Goal: Communication & Community: Ask a question

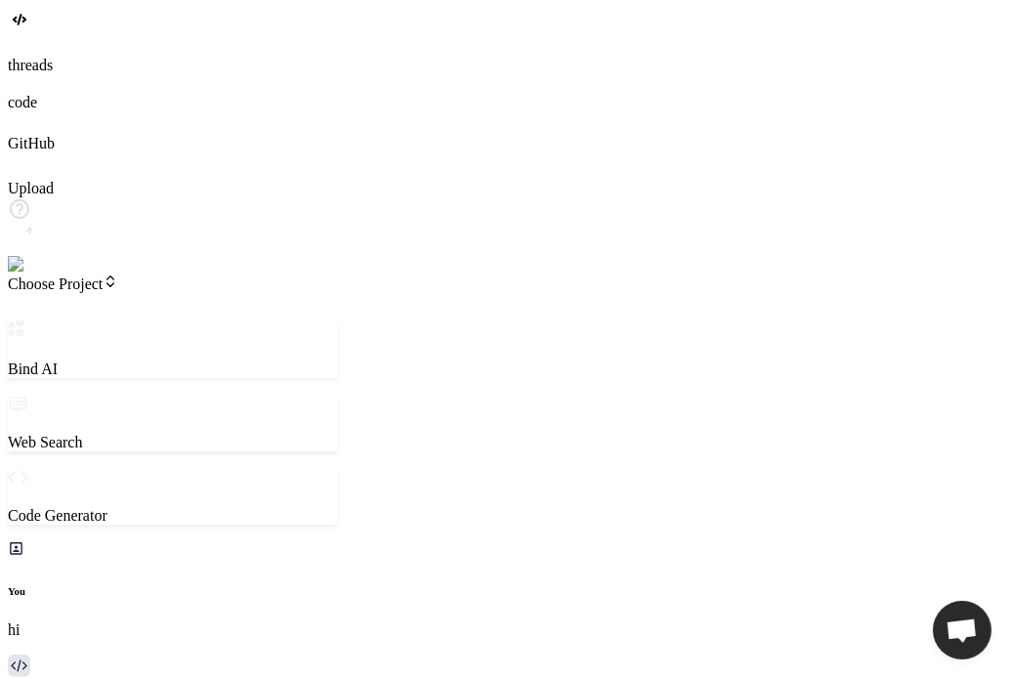
scroll to position [555, 0]
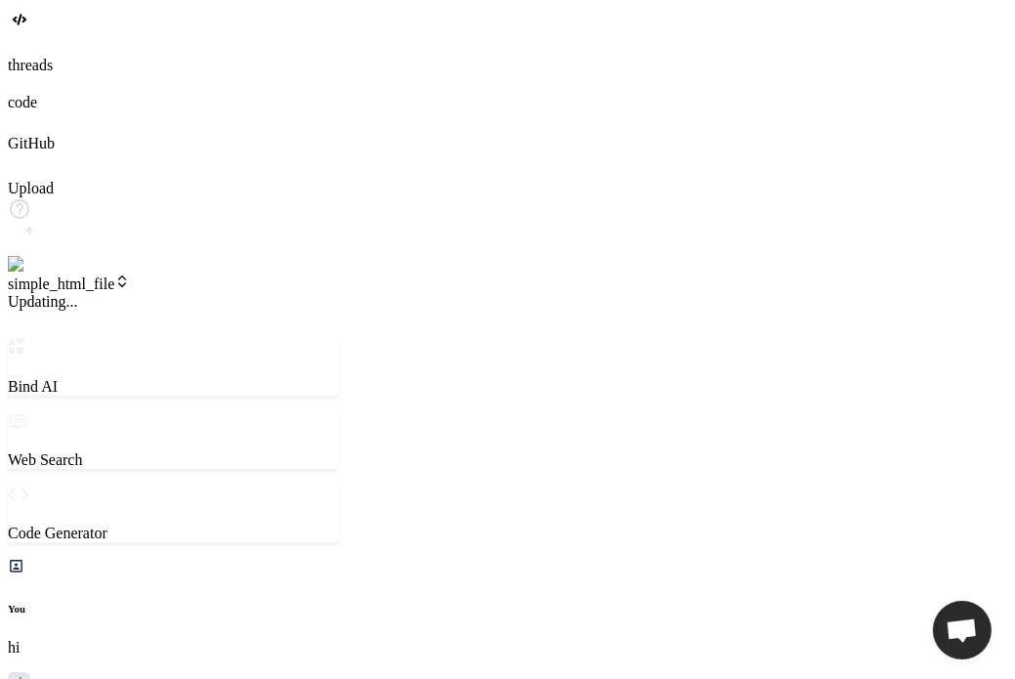
type textarea "x"
click at [37, 293] on span "v4" at bounding box center [22, 301] width 29 height 17
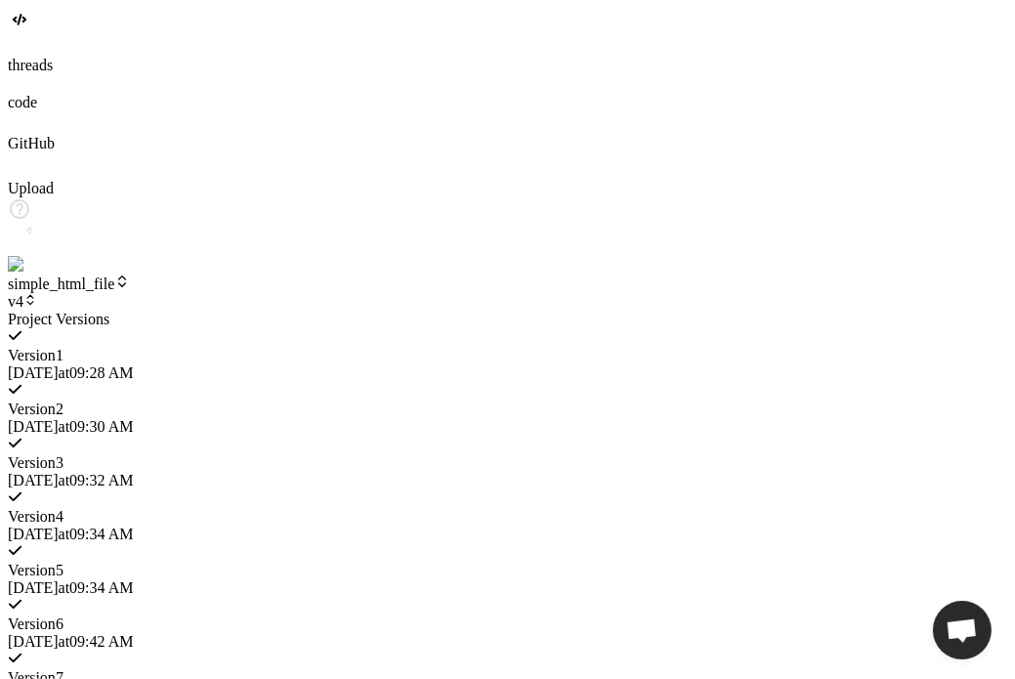
click at [133, 579] on span "10/8/2025 at 09:34 AM" at bounding box center [70, 587] width 125 height 17
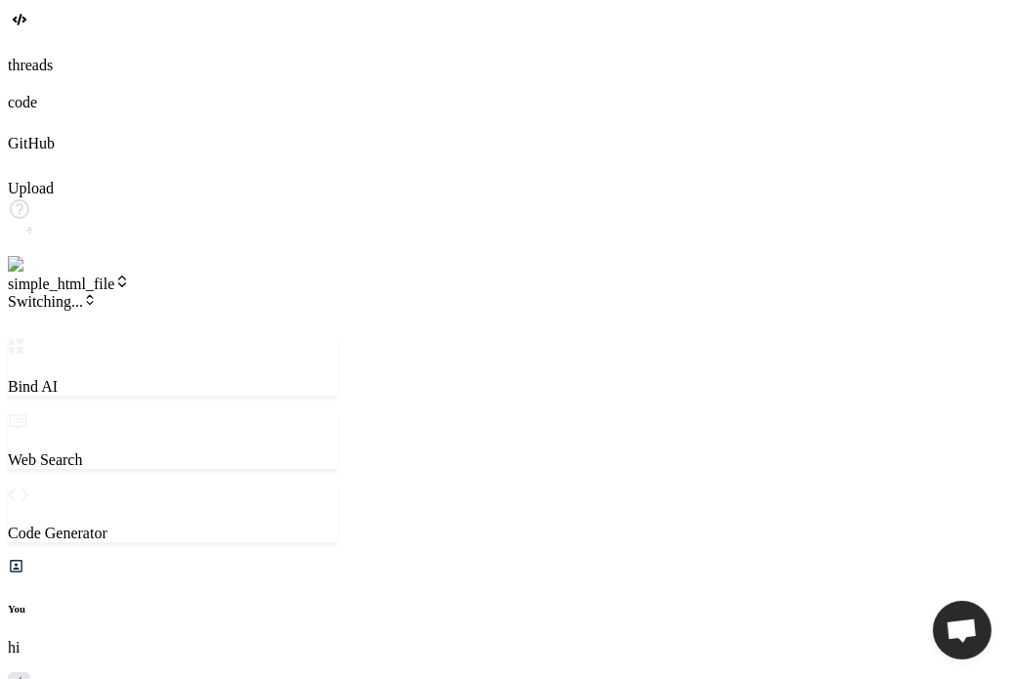
type textarea "x"
type textarea "h"
type textarea "x"
type textarea "hi"
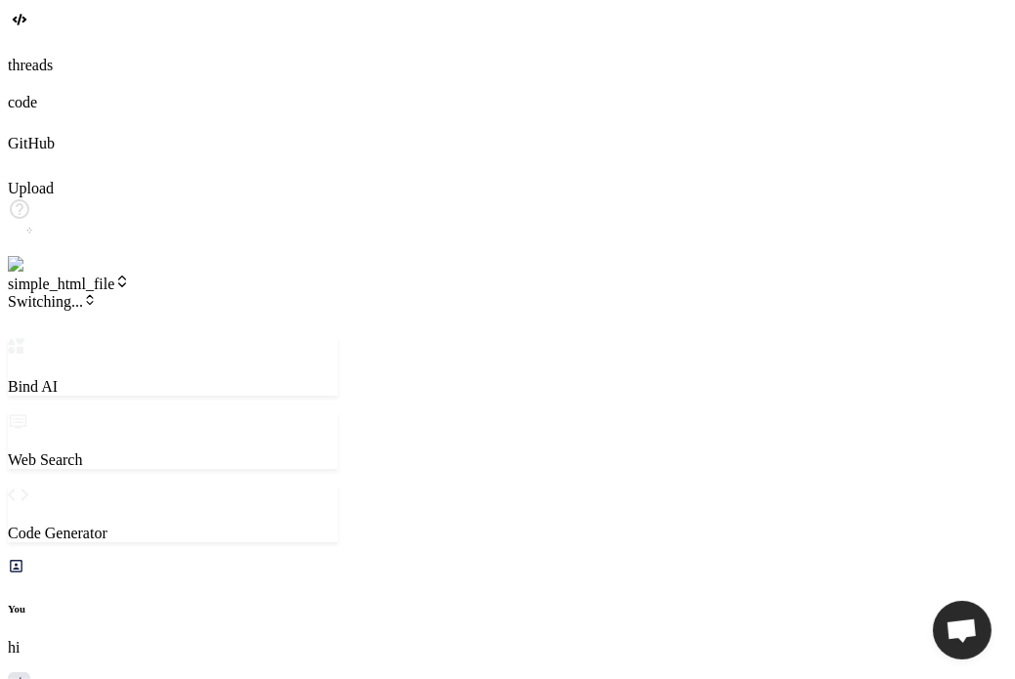
type textarea "x"
type textarea "hi"
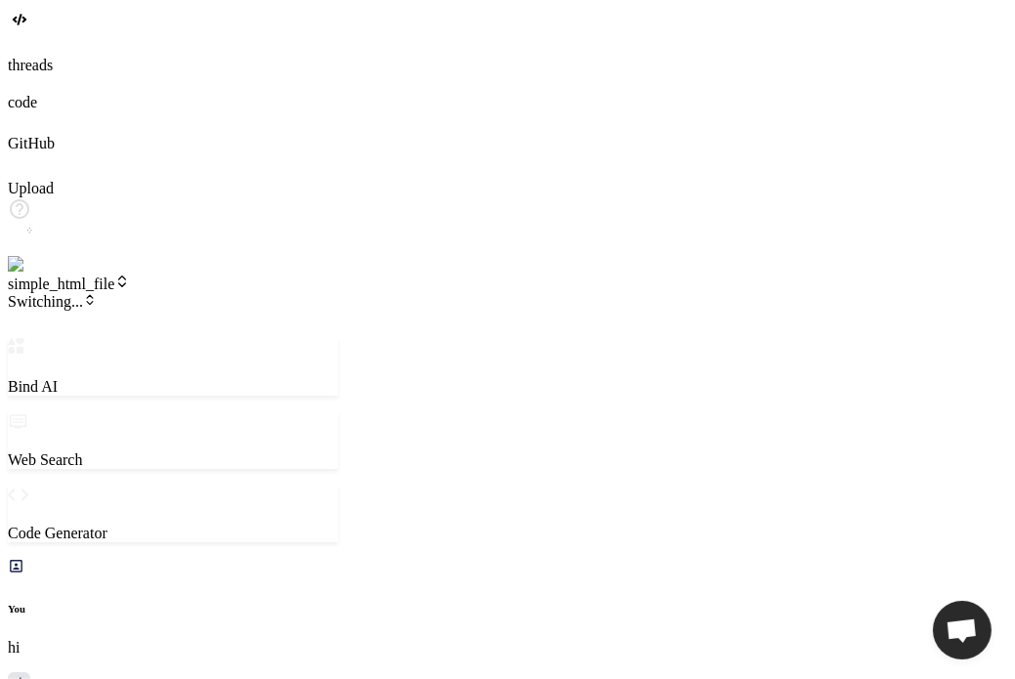
click at [37, 293] on span "v5" at bounding box center [22, 301] width 29 height 17
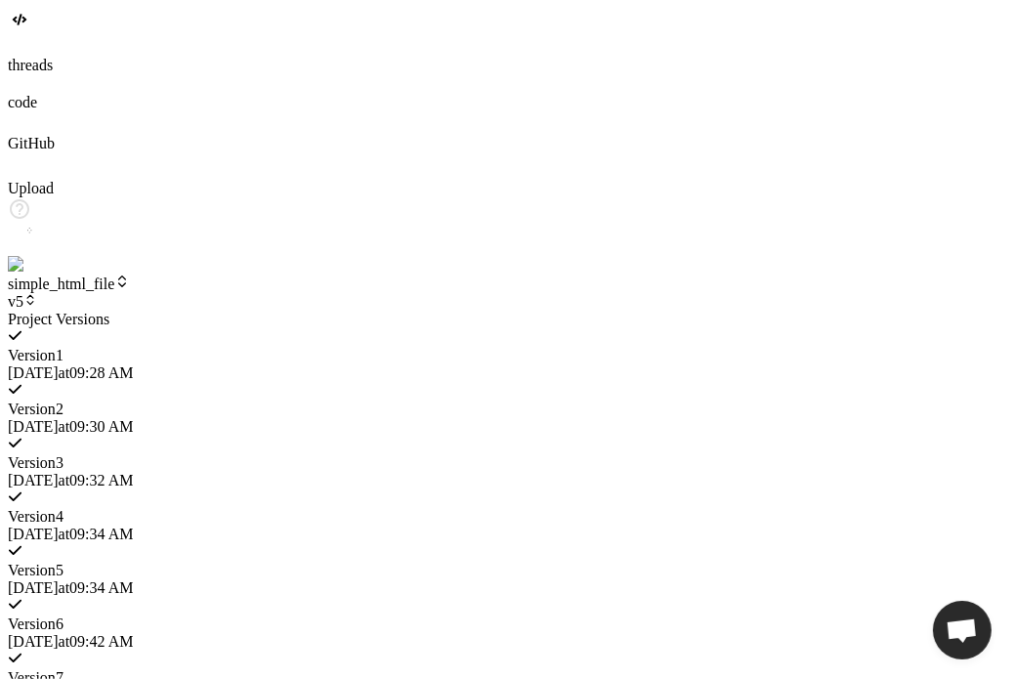
click at [172, 311] on div at bounding box center [173, 311] width 330 height 0
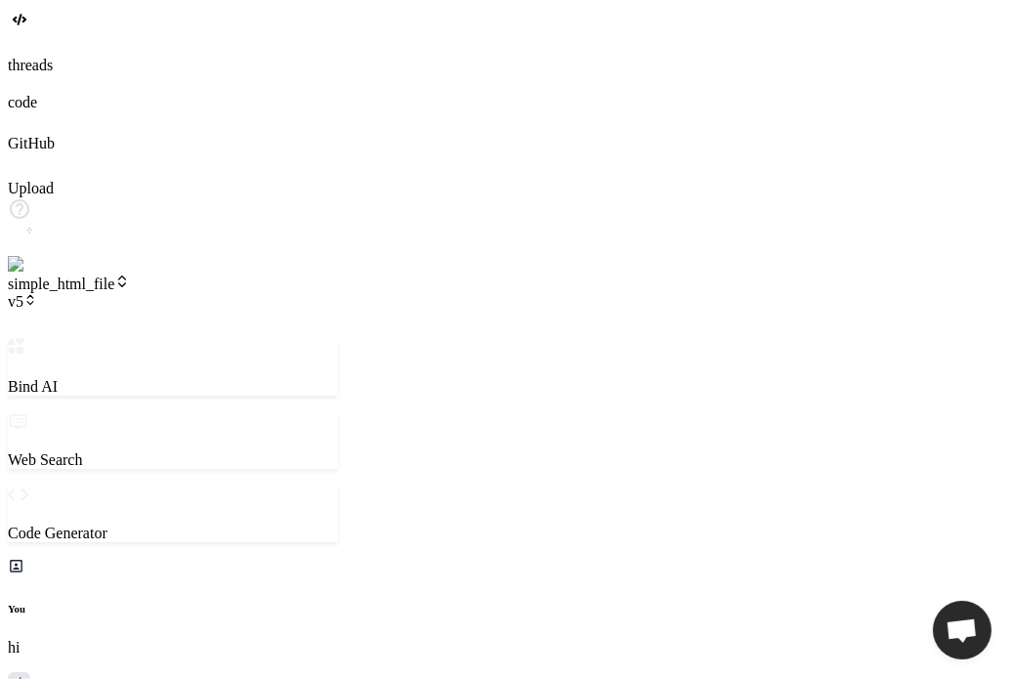
type textarea "x"
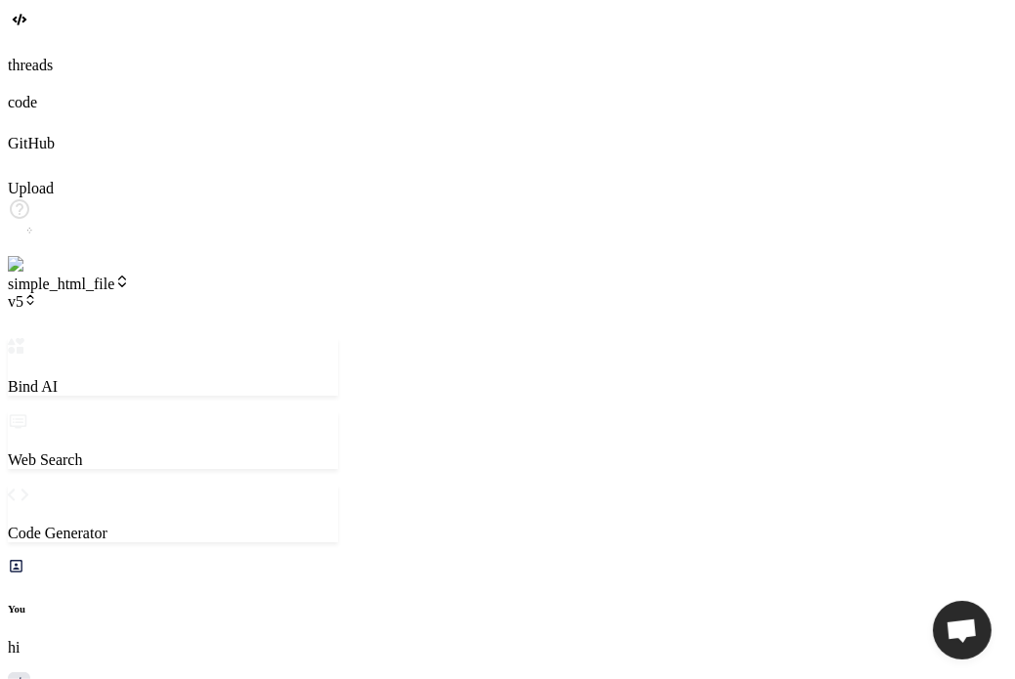
type textarea "c"
type textarea "x"
type textarea "chn"
type textarea "x"
type textarea "chna"
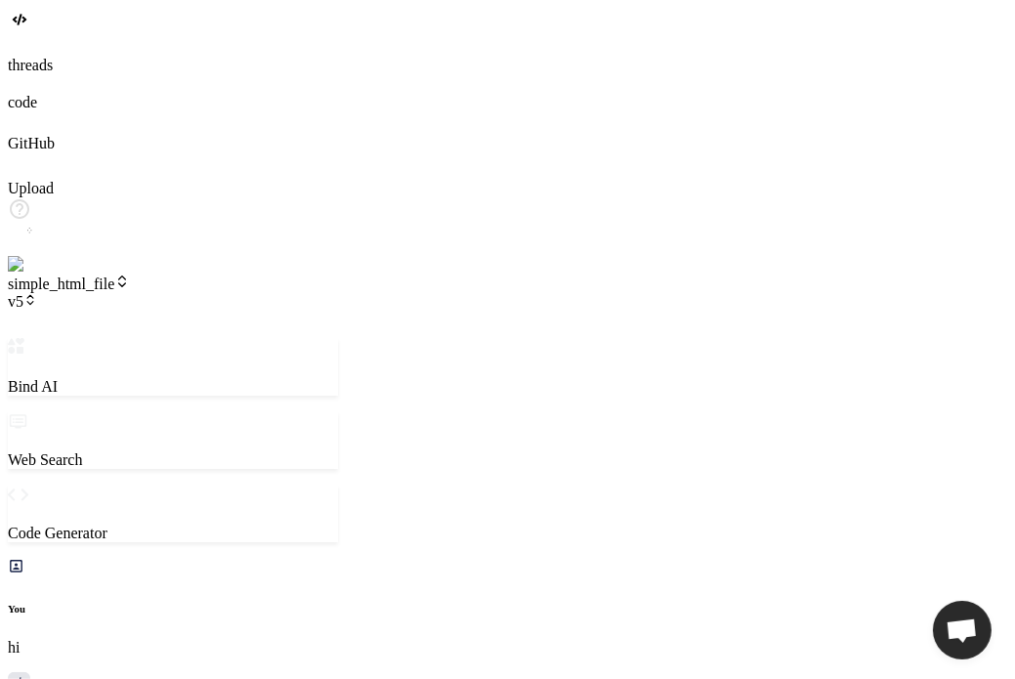
type textarea "x"
type textarea "chnage"
type textarea "x"
type textarea "chnagew"
type textarea "x"
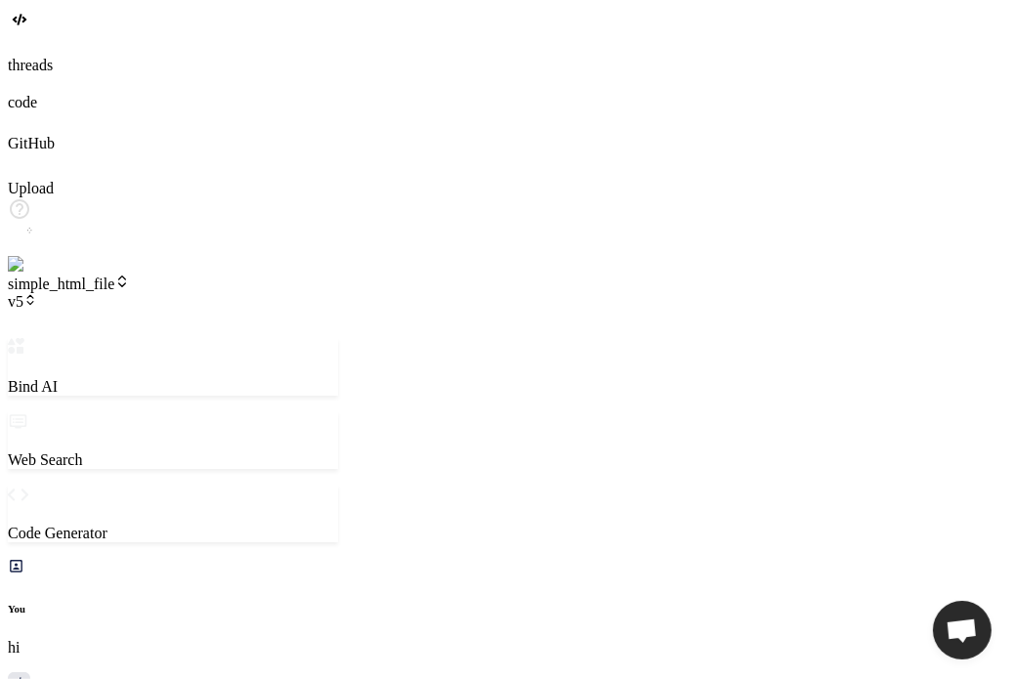
type textarea "chnagew"
type textarea "x"
type textarea "chnagew h"
type textarea "x"
type textarea "chnagew he"
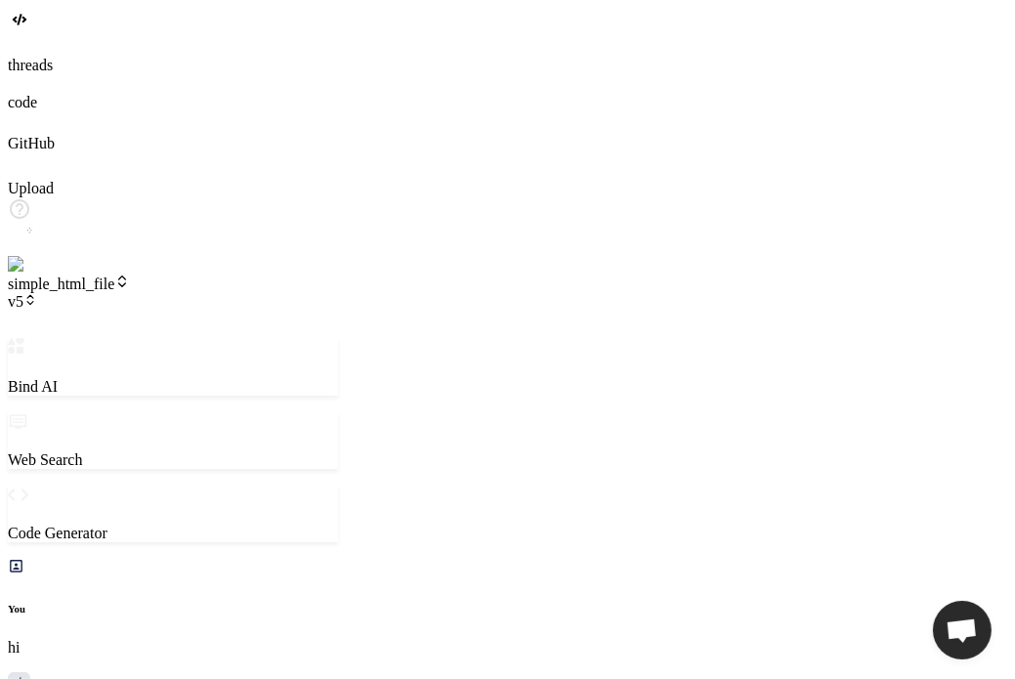
type textarea "x"
type textarea "chnagew hea"
type textarea "x"
type textarea "chnagew head"
type textarea "x"
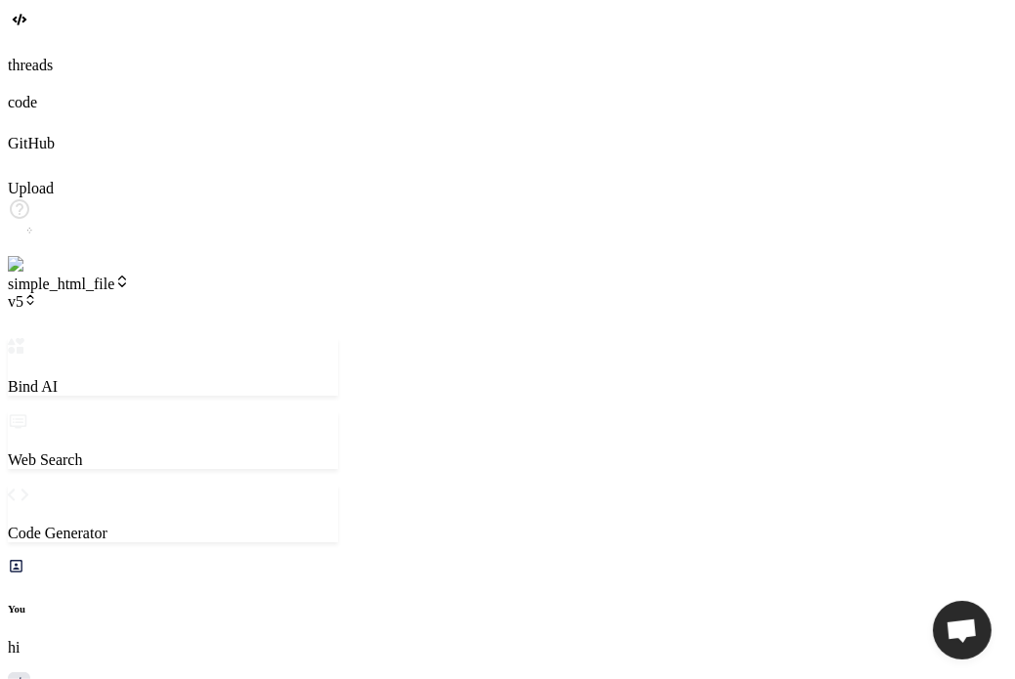
type textarea "chnagew headi"
type textarea "x"
type textarea "chnagew headin"
type textarea "x"
type textarea "chnagew headin"
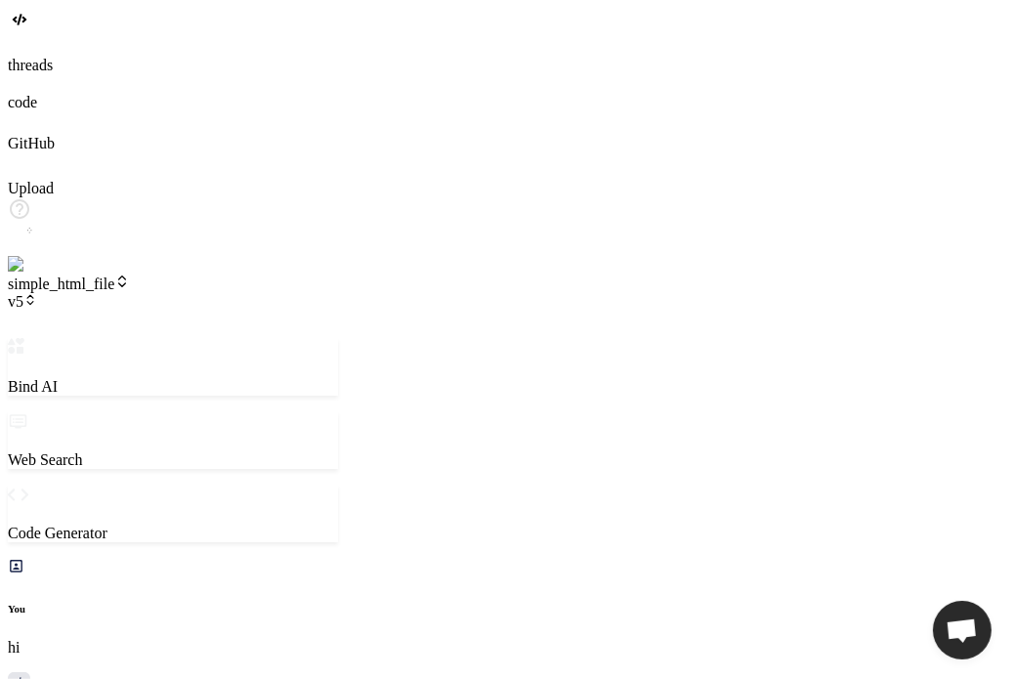
type textarea "x"
type textarea "chnagew headin t"
type textarea "x"
type textarea "chnagew headin"
type textarea "x"
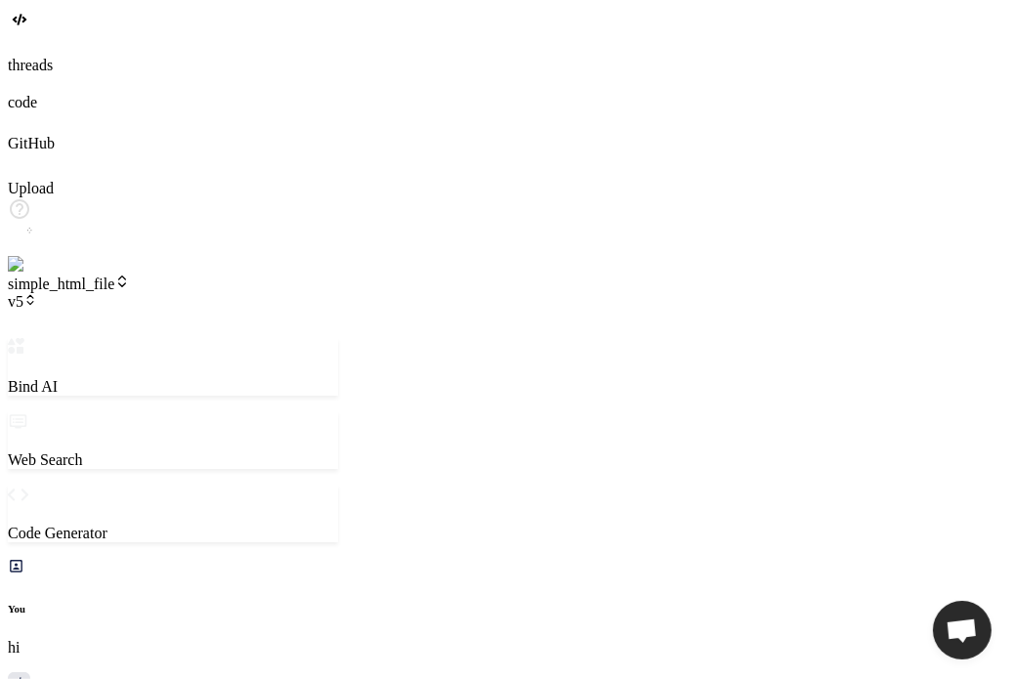
type textarea "chnagew headin"
type textarea "x"
type textarea "chnagew heading"
type textarea "x"
type textarea "chnagew heading"
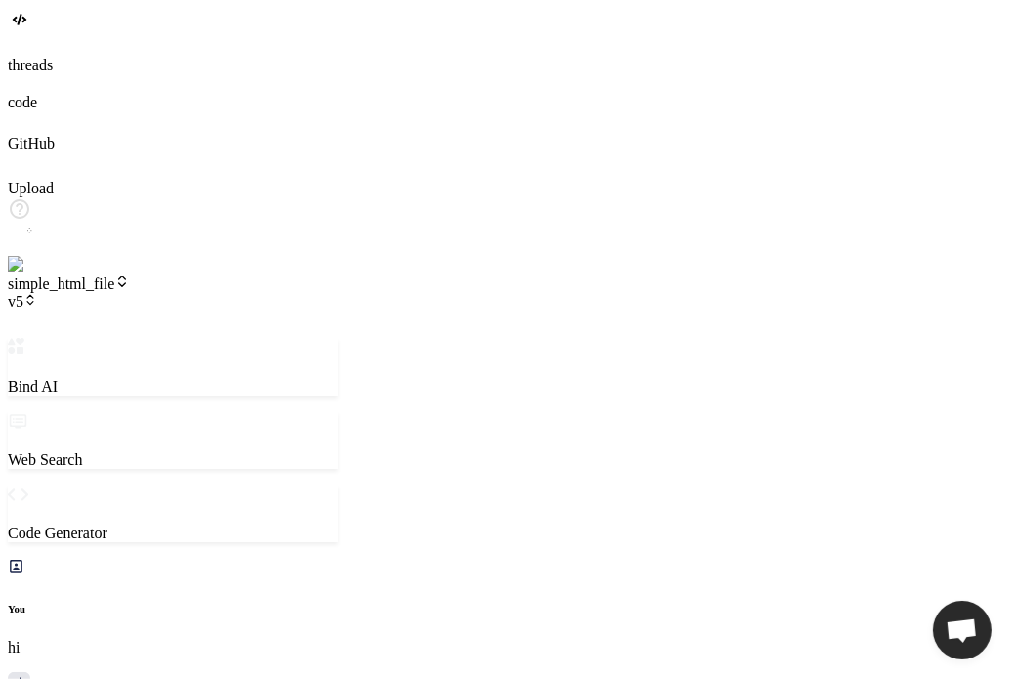
type textarea "x"
type textarea "chnagew heading t"
type textarea "x"
type textarea "chnagew heading to"
type textarea "x"
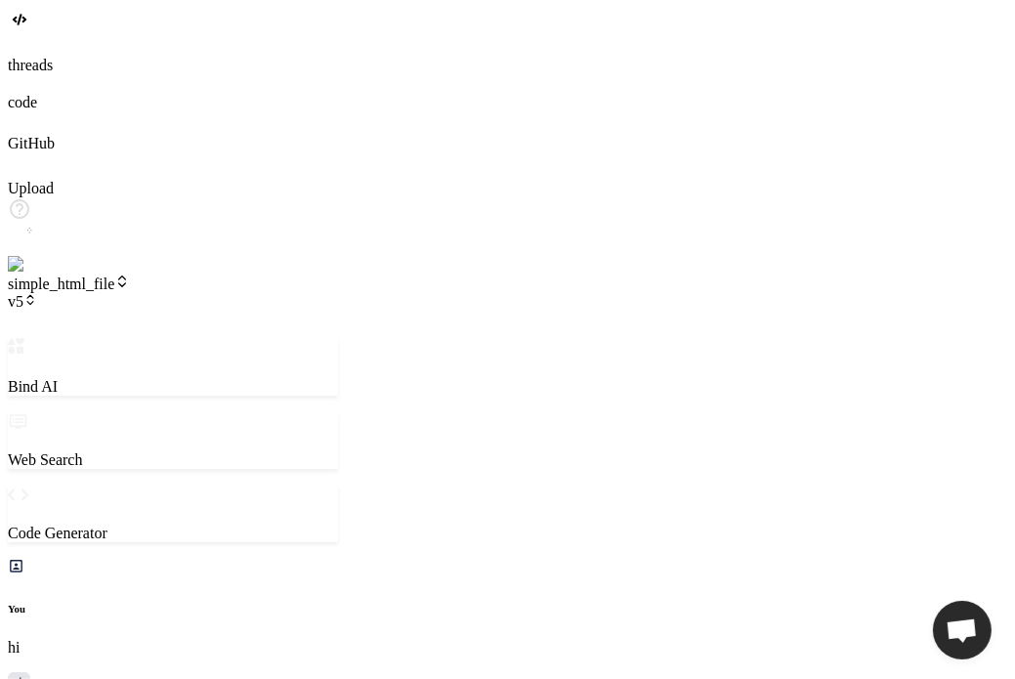
type textarea "chnagew heading to"
type textarea "x"
type textarea "chnagew heading to s"
type textarea "x"
type textarea "chnagew heading to su"
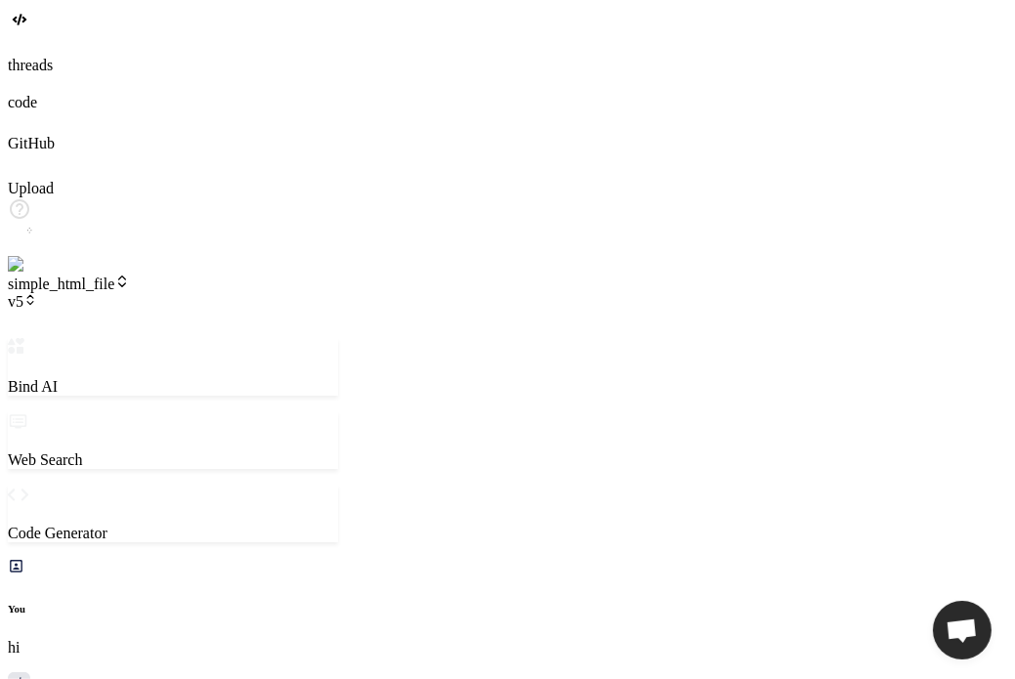
type textarea "x"
type textarea "chnagew heading to sub"
type textarea "x"
type textarea "chnagew heading to subv"
type textarea "x"
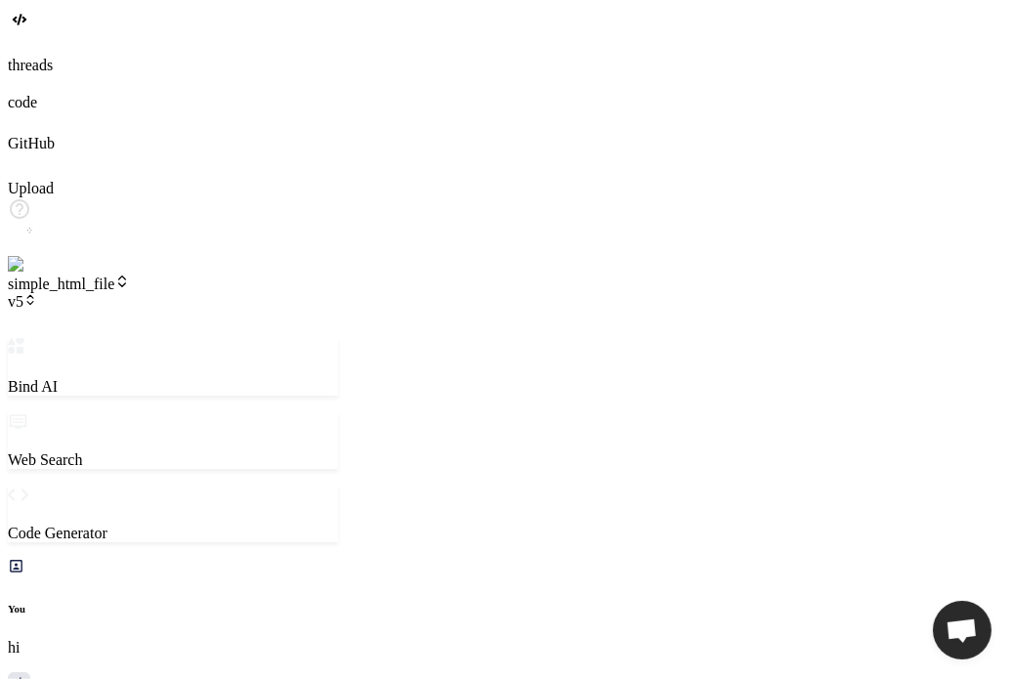
type textarea "chnagew heading to subve"
type textarea "x"
type textarea "chnagew heading to subver"
type textarea "x"
type textarea "chnagew heading to subvers"
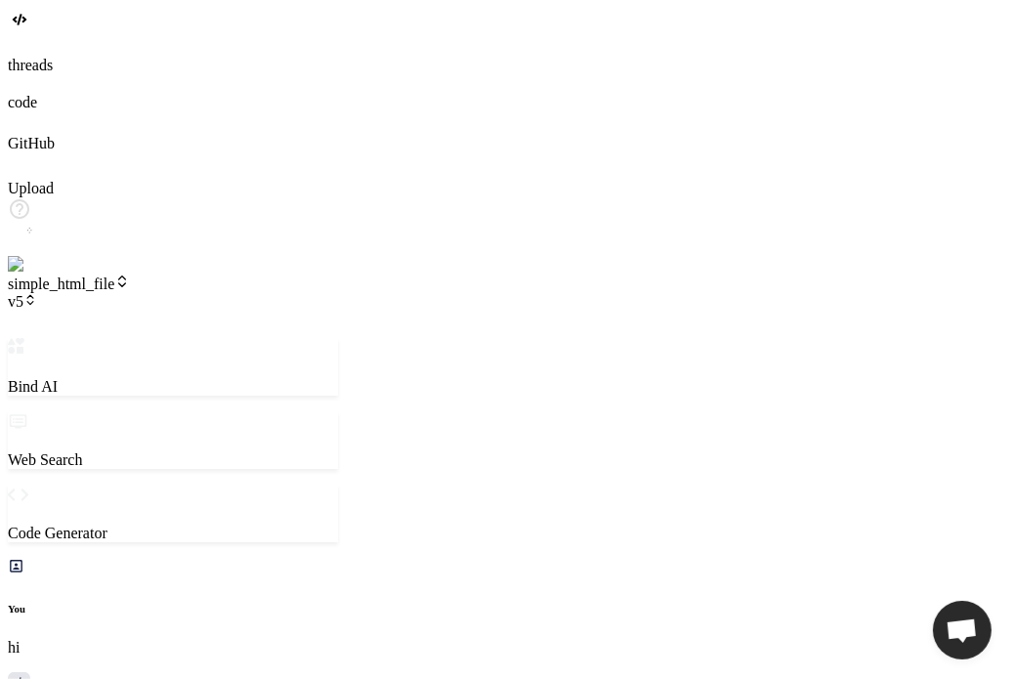
type textarea "x"
type textarea "chnagew heading to subversi"
type textarea "x"
type textarea "chnagew heading to subversio"
type textarea "x"
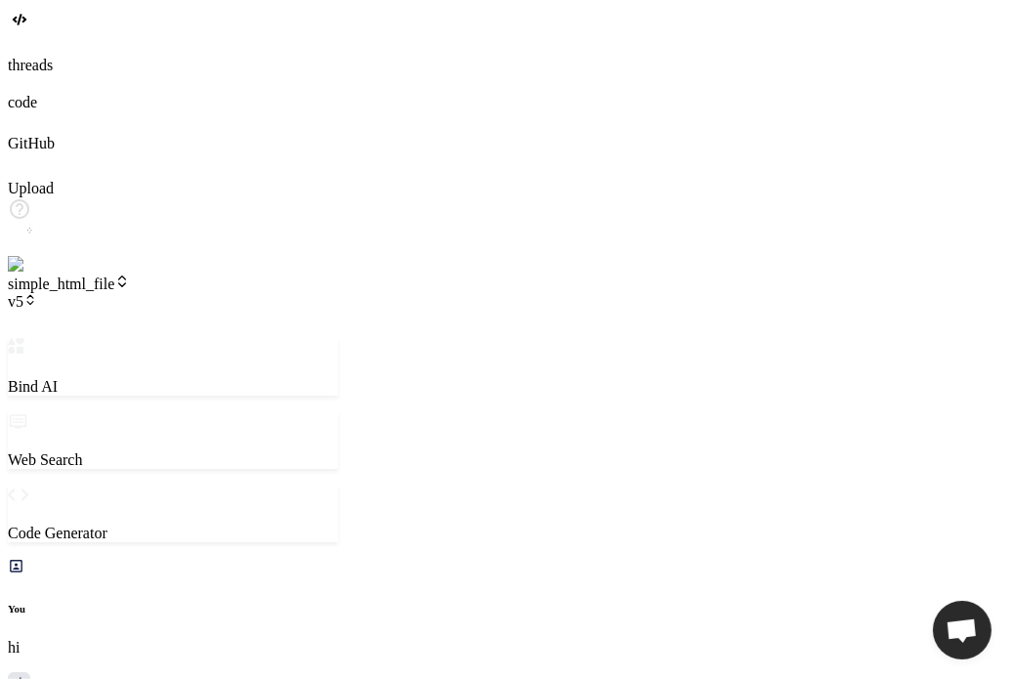
type textarea "chnagew heading to subversion"
type textarea "x"
type textarea "chnagew heading to subversion"
type textarea "x"
type textarea "chnagew heading to subversion o"
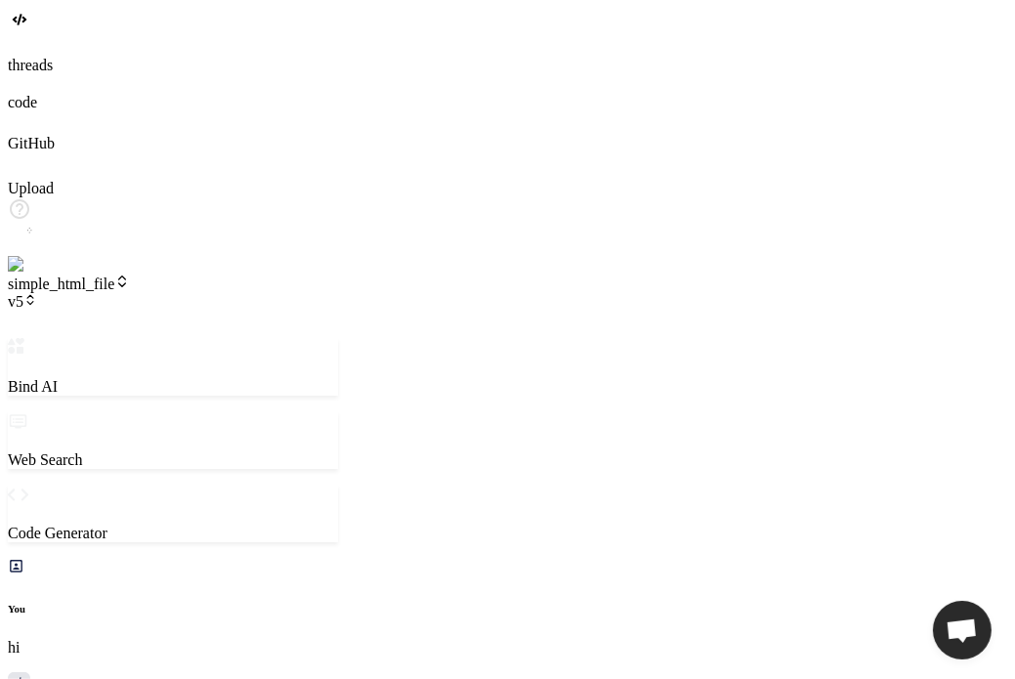
type textarea "x"
type textarea "chnagew heading to subversion on"
type textarea "x"
type textarea "chnagew heading to subversion one"
type textarea "x"
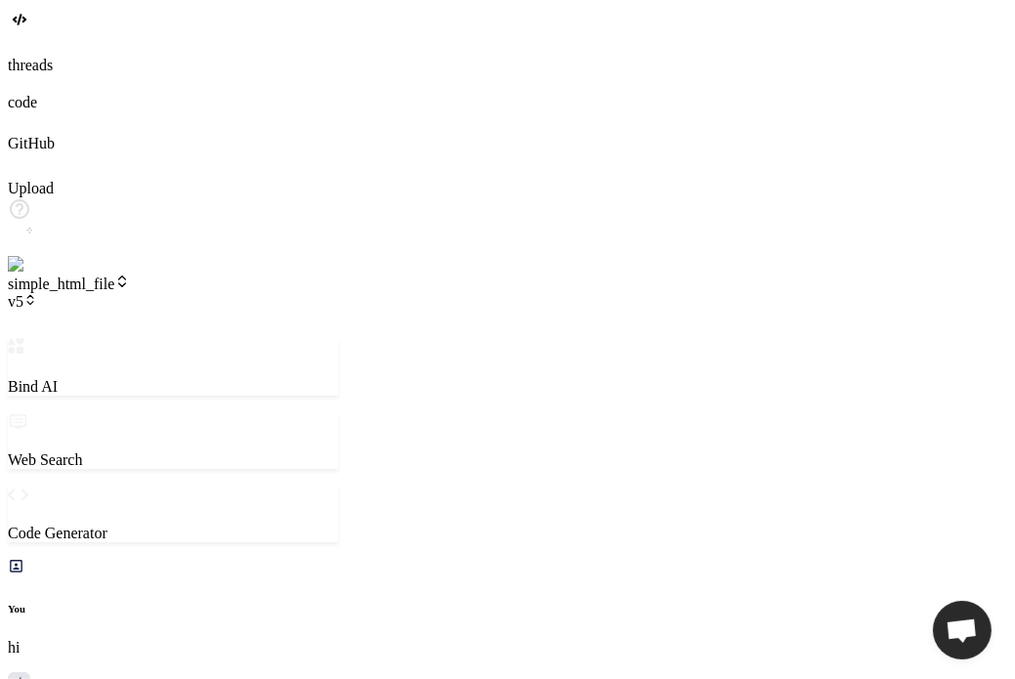
type textarea "chnagew heading to subversion one"
type textarea "x"
type textarea "chnagew heading to subversion one o"
type textarea "x"
type textarea "chnagew heading to subversion one of"
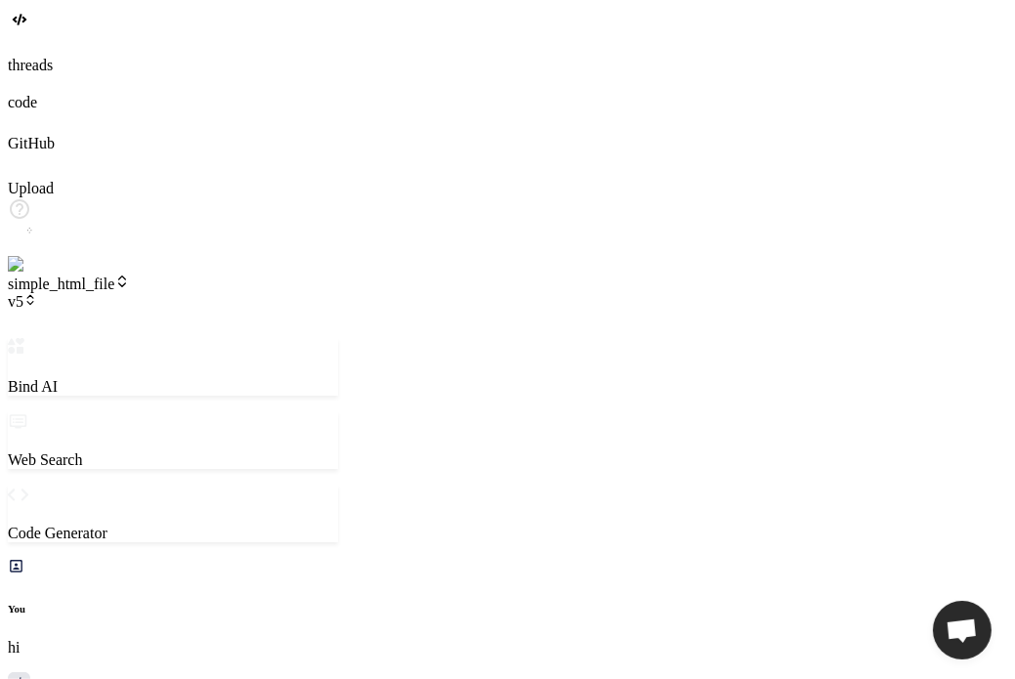
type textarea "x"
type textarea "chnagew heading to subversion one of"
type textarea "x"
type textarea "chnagew heading to subversion one of 5"
type textarea "x"
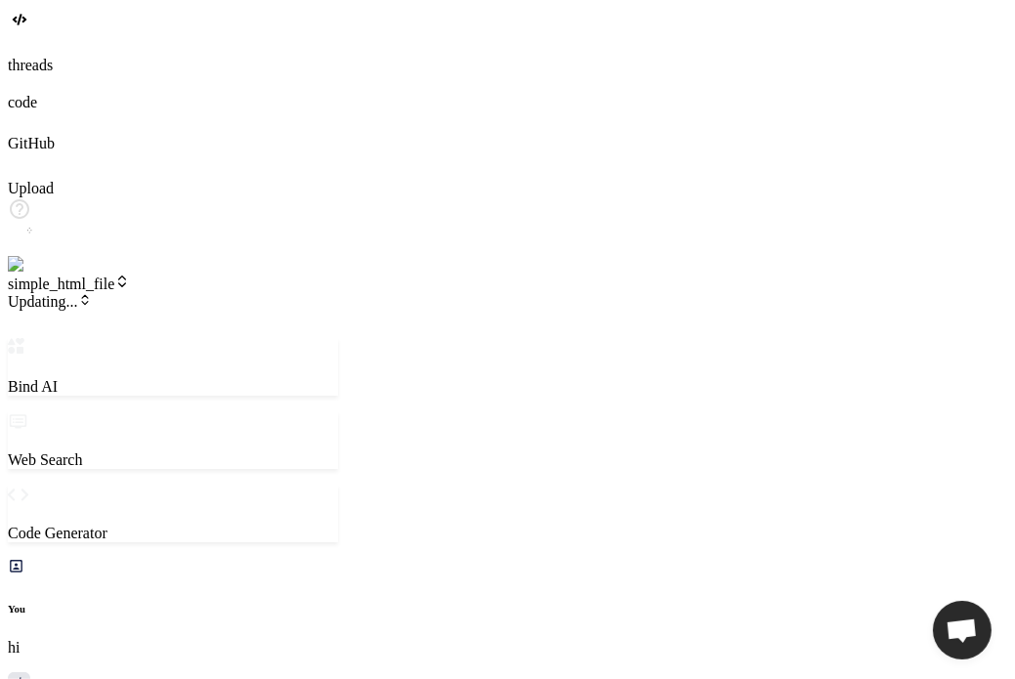
scroll to position [1598, 0]
click at [61, 293] on span "v5.5.0" at bounding box center [34, 301] width 53 height 17
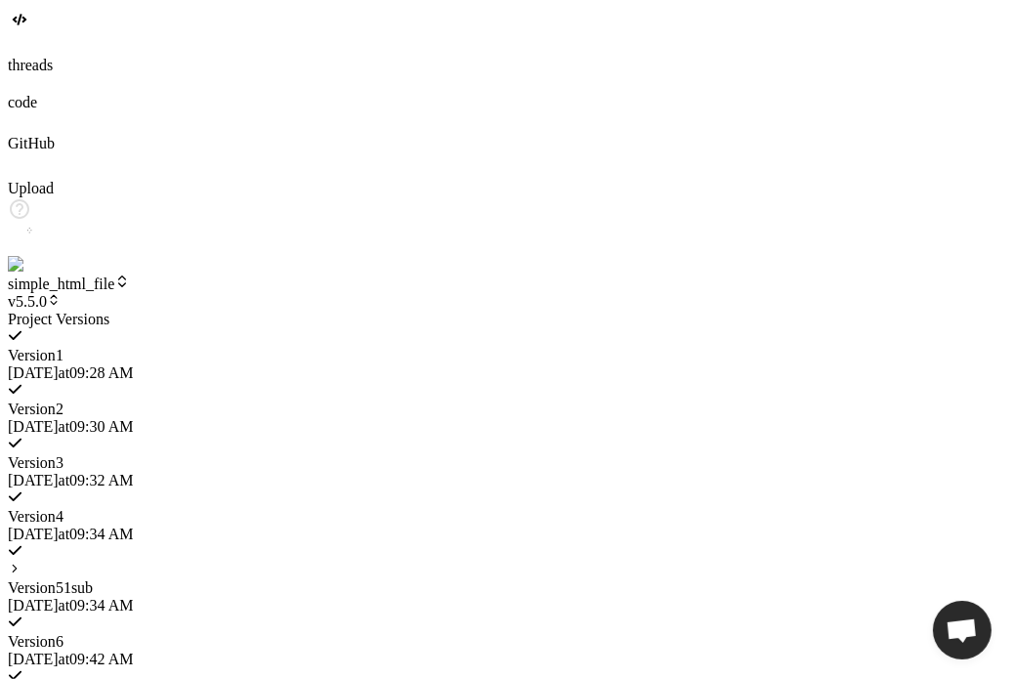
click at [21, 562] on icon at bounding box center [15, 569] width 14 height 14
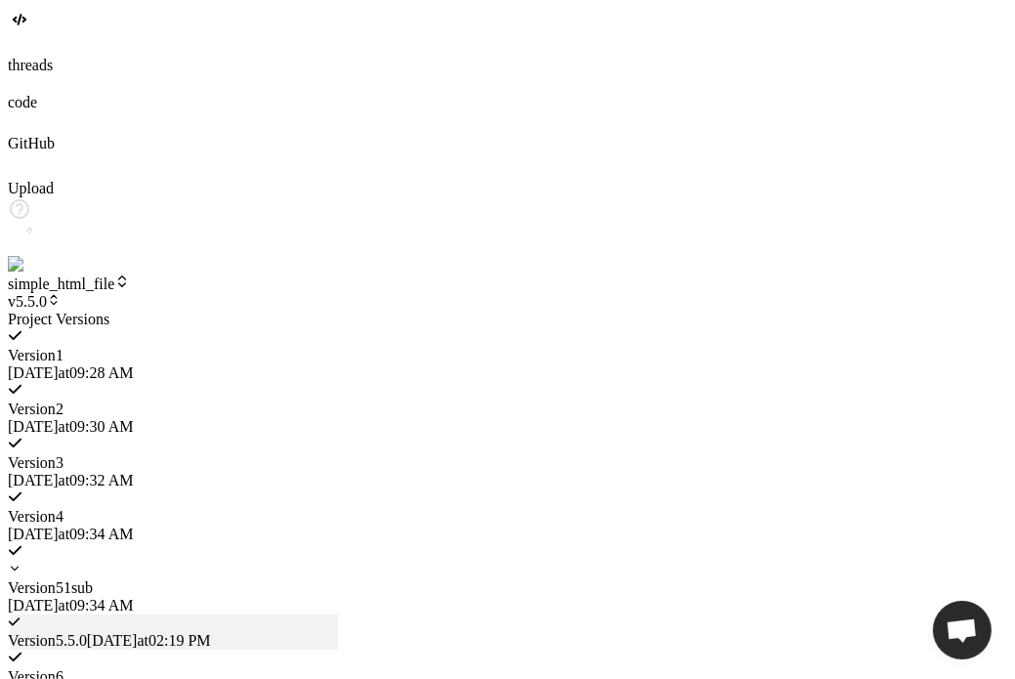
click at [87, 632] on span "Version 5 . 5.0" at bounding box center [47, 640] width 79 height 17
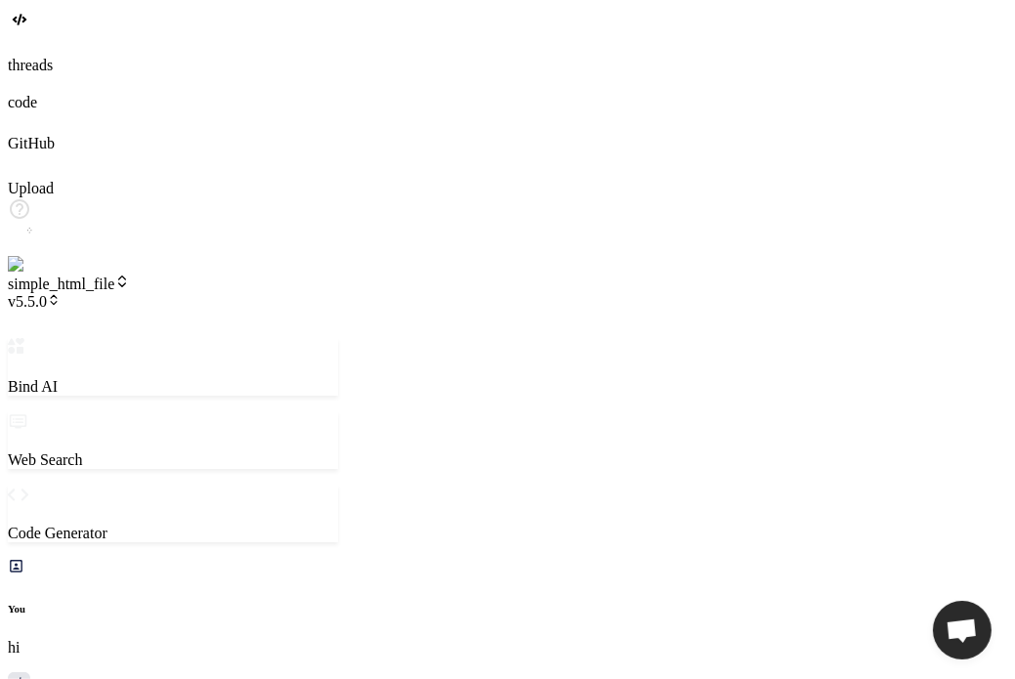
click at [61, 293] on span "v5.5.0" at bounding box center [34, 301] width 53 height 17
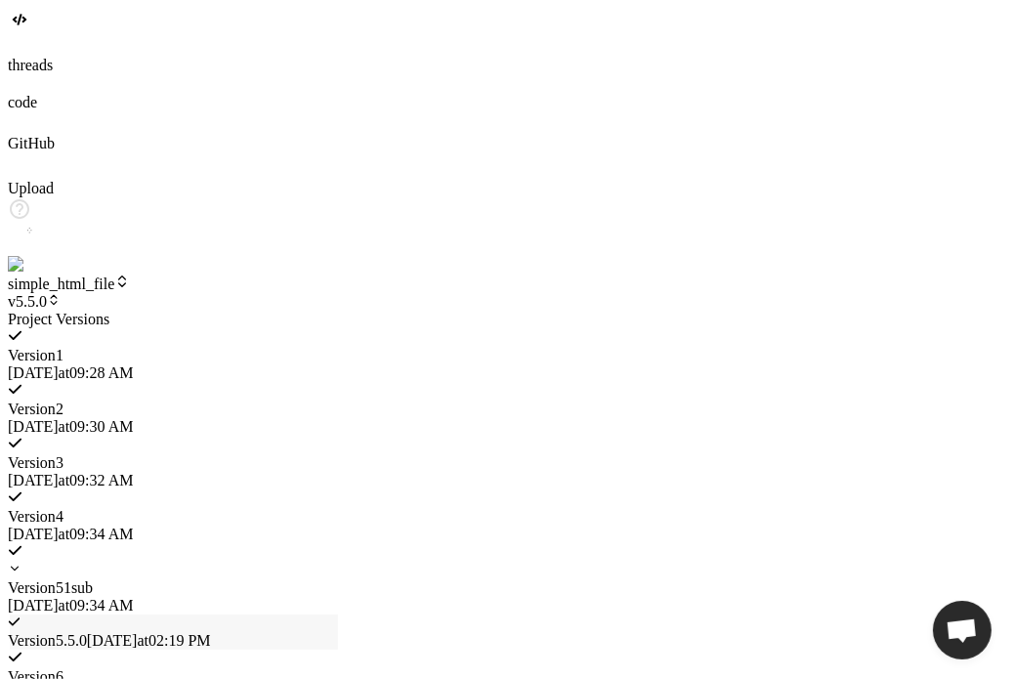
scroll to position [281, 0]
click at [64, 579] on span "Version 5" at bounding box center [36, 587] width 56 height 17
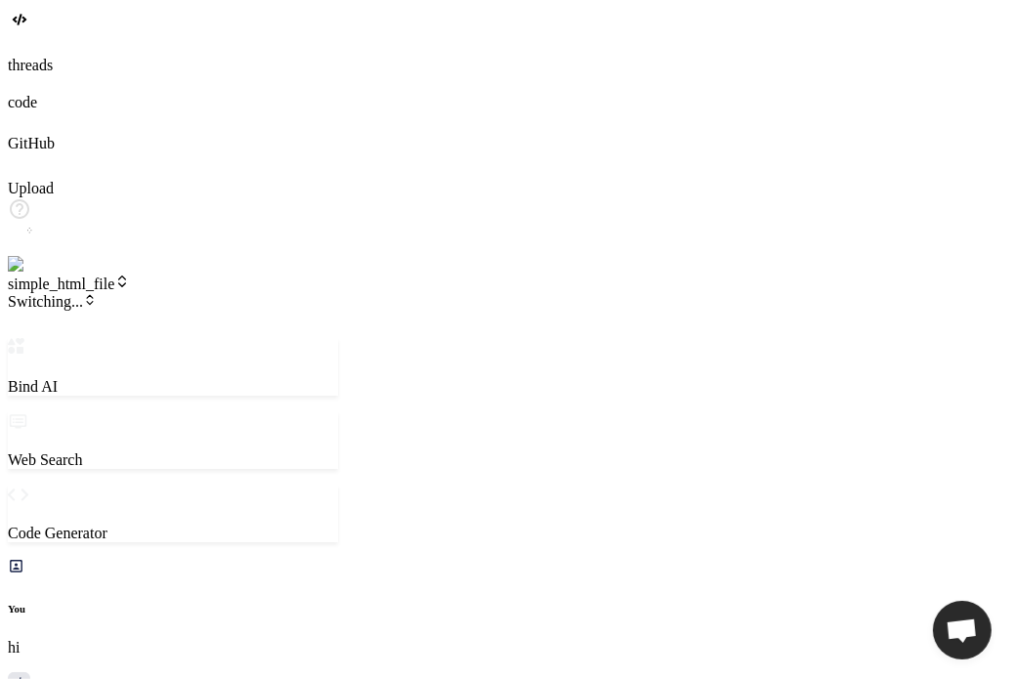
scroll to position [375, 0]
type textarea "x"
type textarea "f"
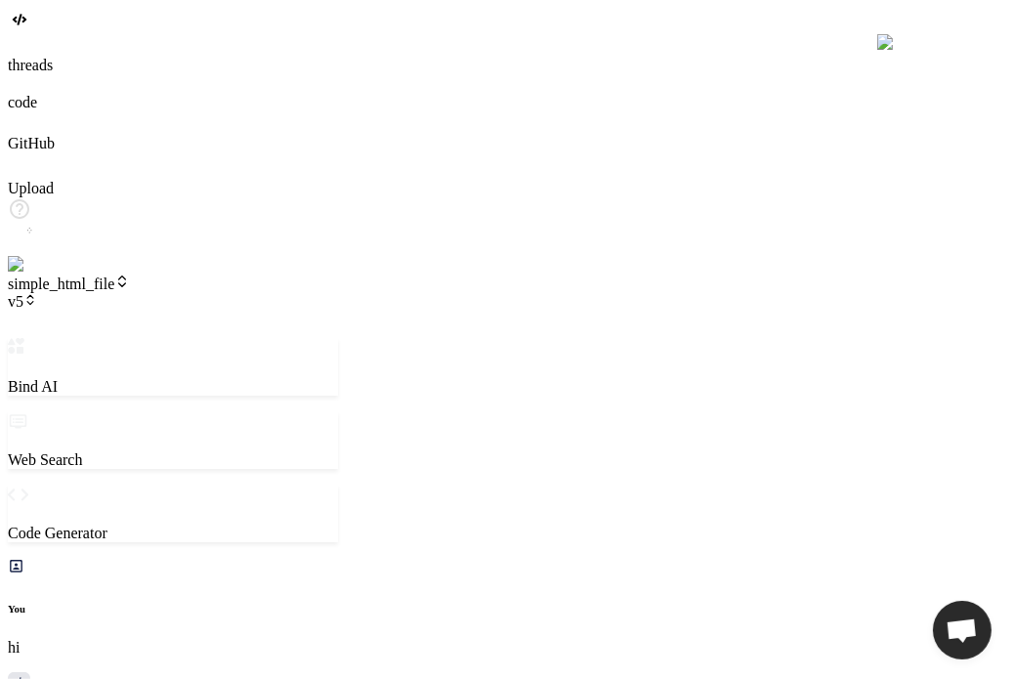
type textarea "x"
type textarea "f"
click at [37, 293] on span "v5" at bounding box center [22, 301] width 29 height 17
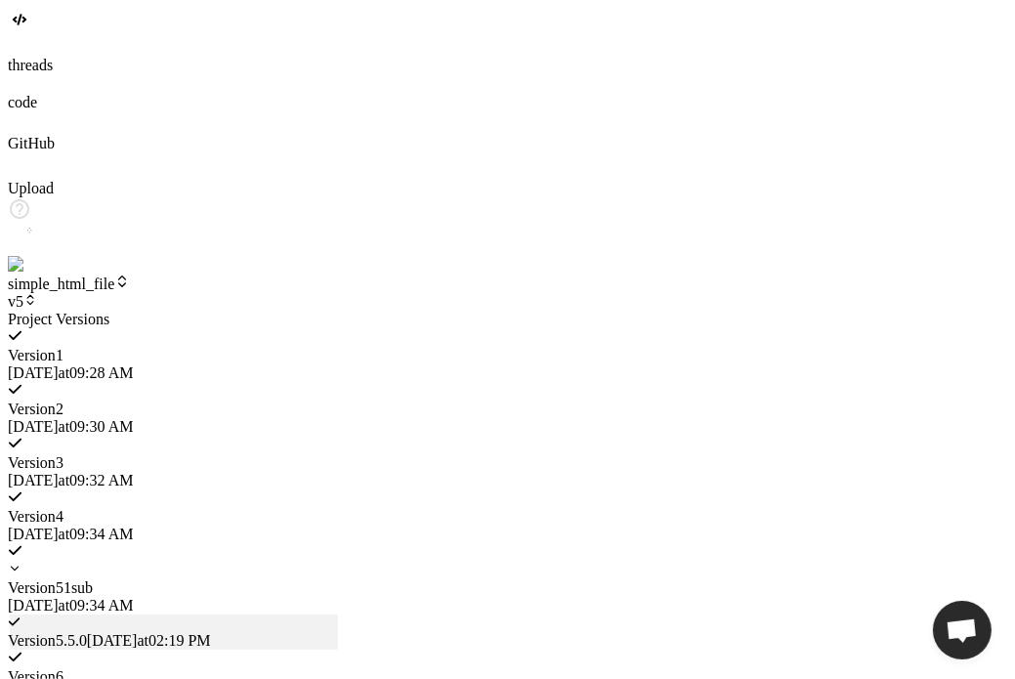
click at [211, 632] on span "10/8/2025 at 02:19 PM" at bounding box center [149, 640] width 124 height 17
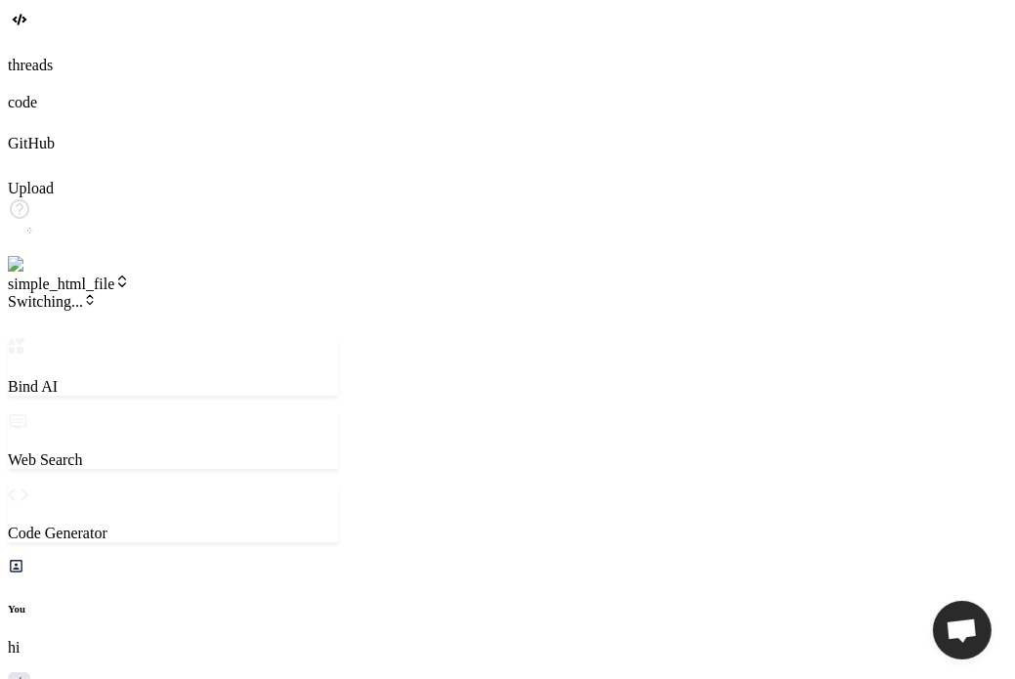
scroll to position [1069, 0]
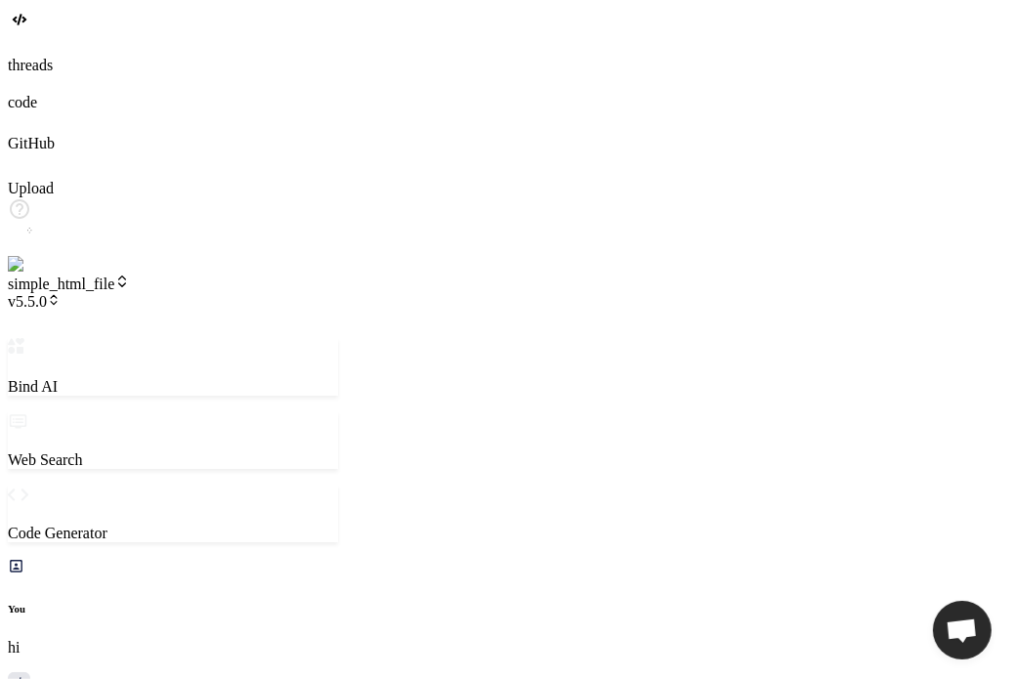
scroll to position [2513, 0]
type textarea "x"
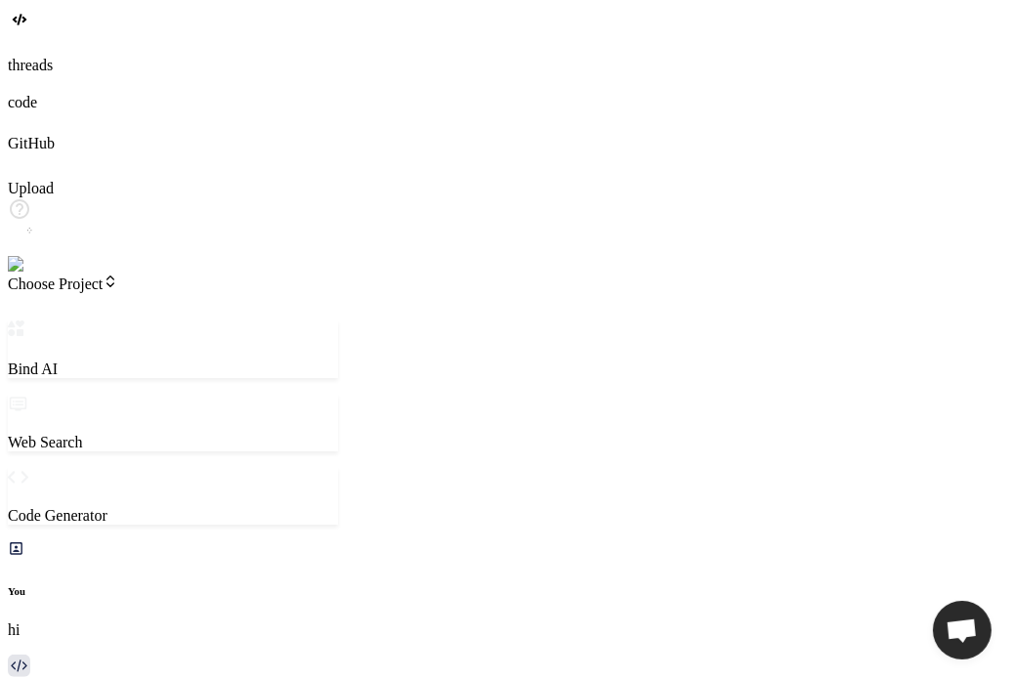
scroll to position [957, 0]
type textarea "x"
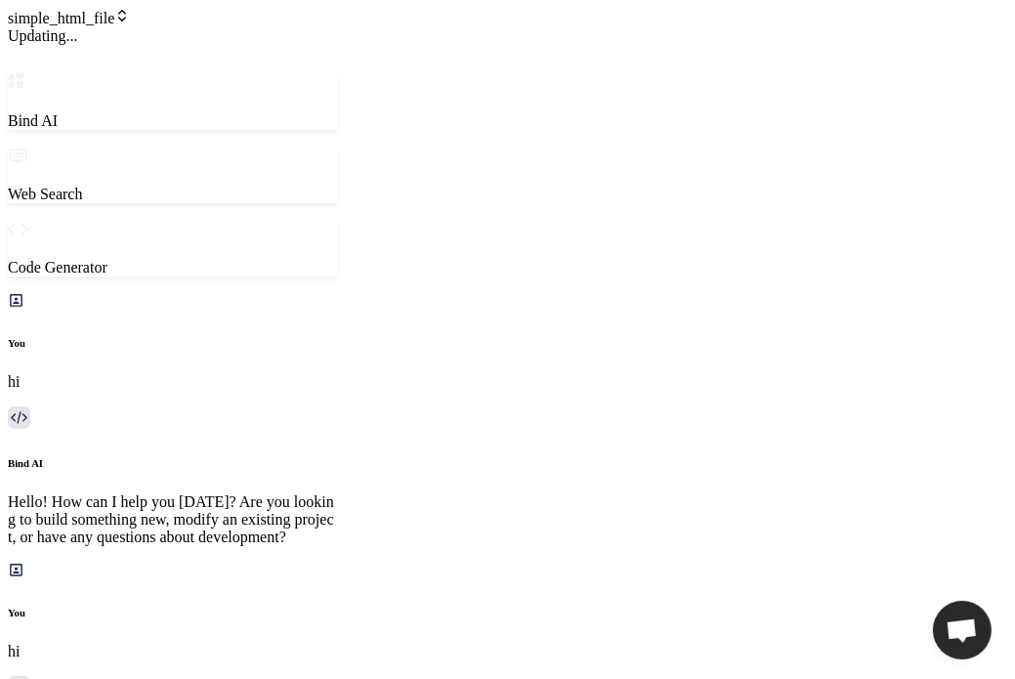
scroll to position [957, 0]
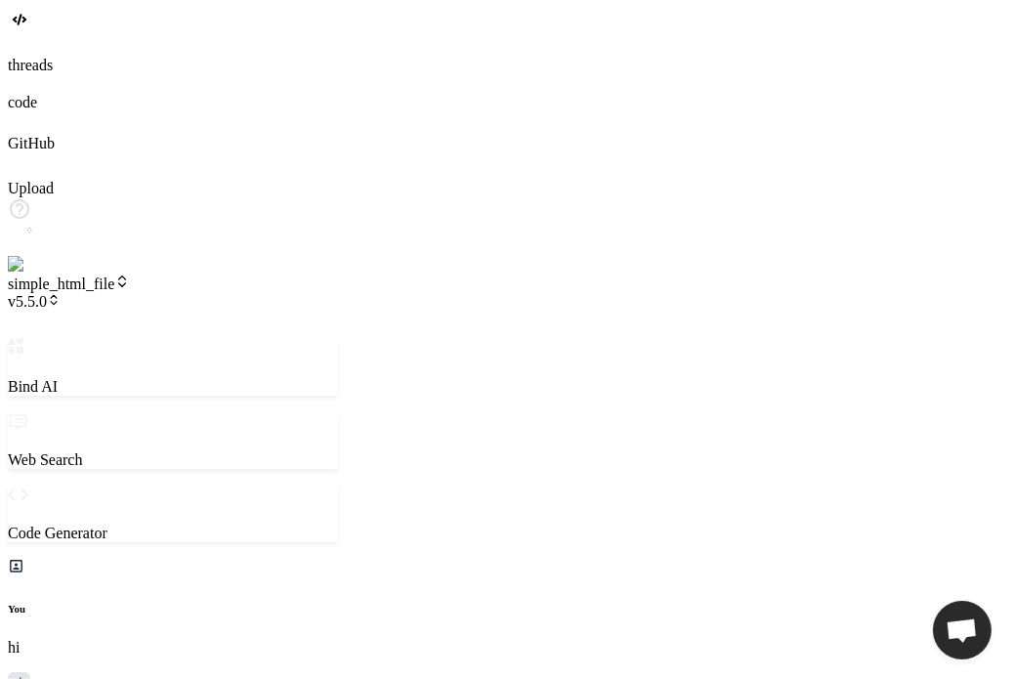
type textarea "x"
type textarea "h"
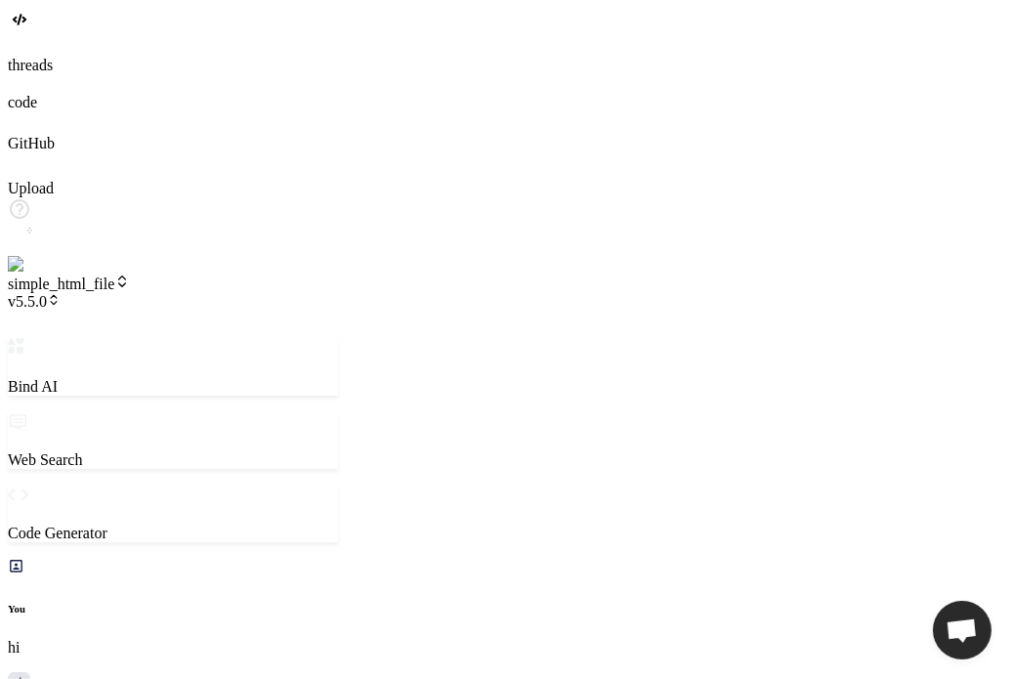
type textarea "x"
type textarea "hi"
type textarea "x"
click at [61, 293] on span "v5.5.0" at bounding box center [34, 301] width 53 height 17
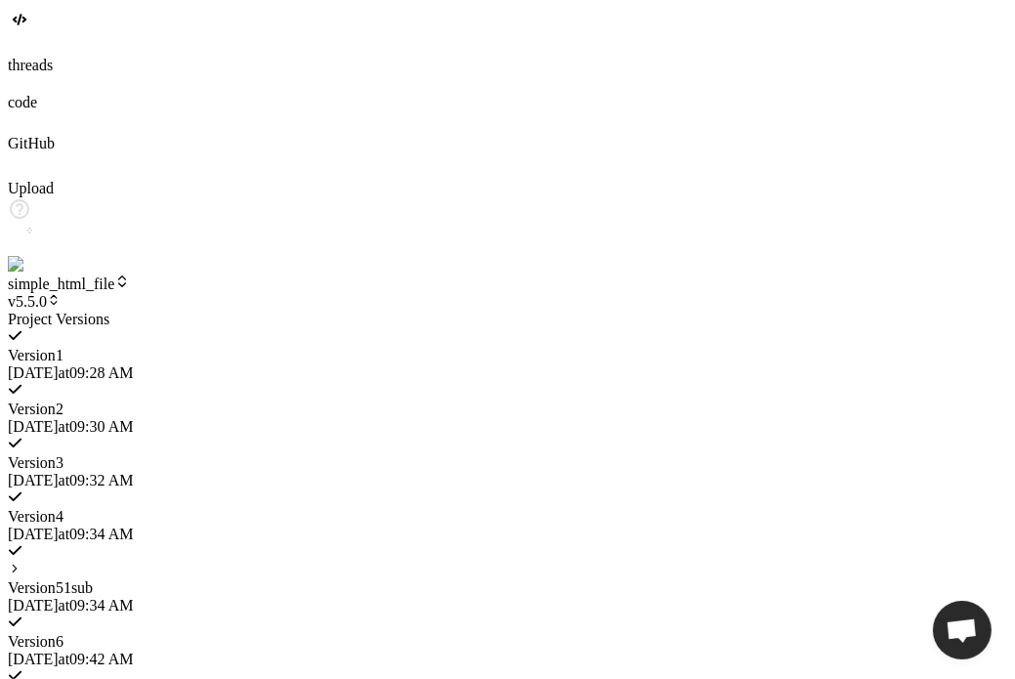
click at [133, 472] on span "[DATE] 09:32 AM" at bounding box center [70, 480] width 125 height 17
type textarea "x"
